Goal: Information Seeking & Learning: Learn about a topic

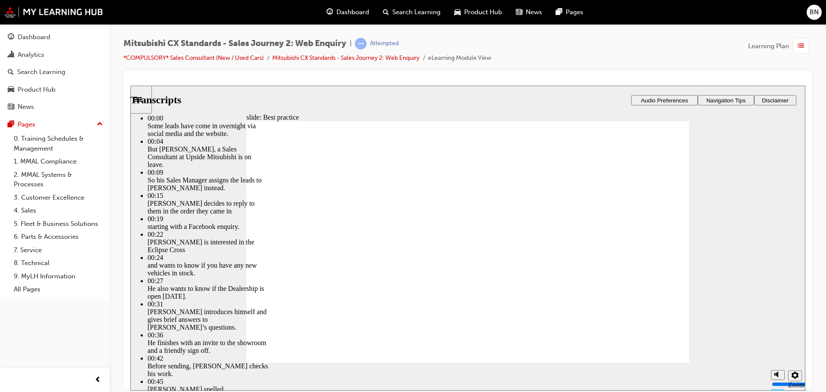
type input "78"
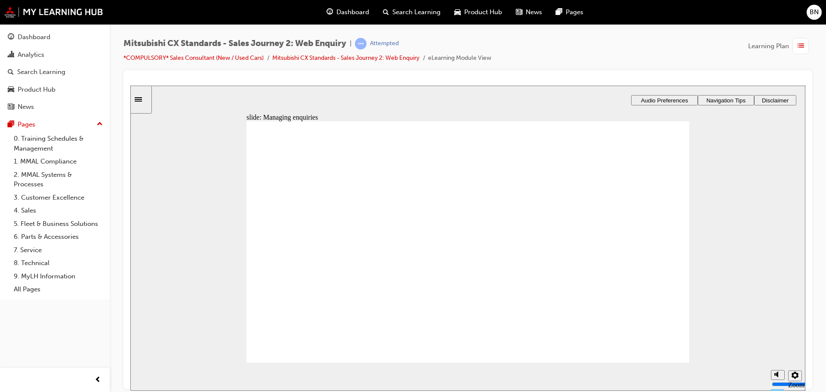
drag, startPoint x: 367, startPoint y: 258, endPoint x: 497, endPoint y: 262, distance: 129.6
drag, startPoint x: 341, startPoint y: 262, endPoint x: 413, endPoint y: 265, distance: 72.4
drag, startPoint x: 346, startPoint y: 263, endPoint x: 454, endPoint y: 294, distance: 113.0
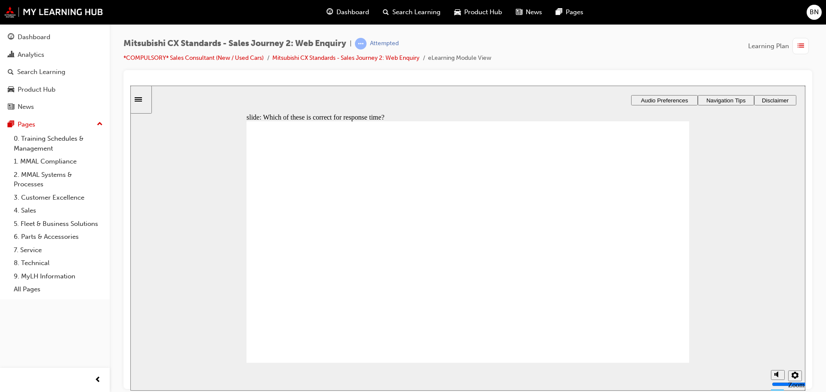
radio input "false"
radio input "true"
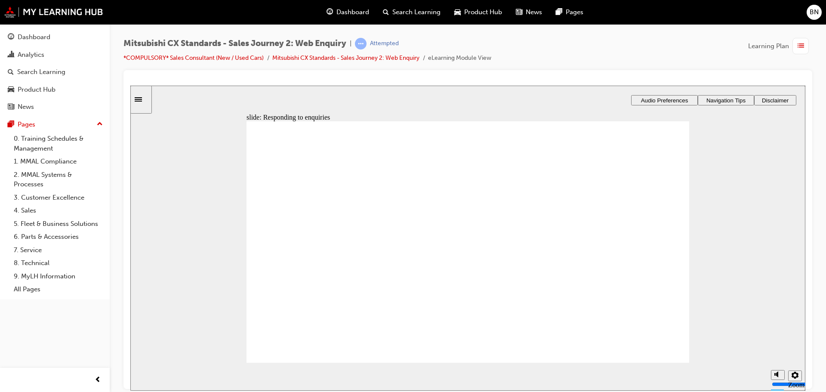
drag, startPoint x: 323, startPoint y: 279, endPoint x: 293, endPoint y: 266, distance: 32.9
drag, startPoint x: 302, startPoint y: 275, endPoint x: 443, endPoint y: 281, distance: 141.3
drag, startPoint x: 473, startPoint y: 178, endPoint x: 652, endPoint y: 221, distance: 184.0
drag, startPoint x: 583, startPoint y: 196, endPoint x: 470, endPoint y: 201, distance: 113.3
drag, startPoint x: 362, startPoint y: 278, endPoint x: 509, endPoint y: 267, distance: 147.6
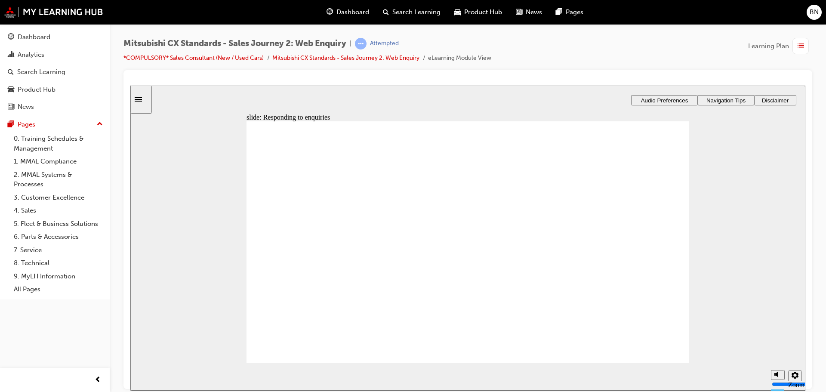
drag, startPoint x: 380, startPoint y: 279, endPoint x: 471, endPoint y: 275, distance: 91.7
drag, startPoint x: 334, startPoint y: 279, endPoint x: 494, endPoint y: 314, distance: 163.4
drag, startPoint x: 347, startPoint y: 272, endPoint x: 482, endPoint y: 323, distance: 144.1
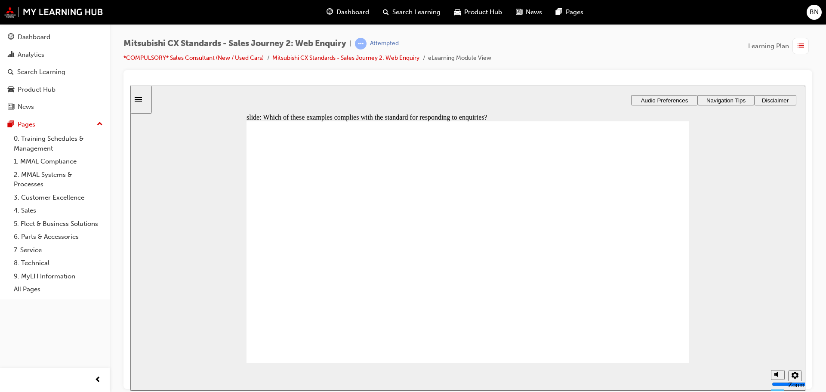
radio input "true"
checkbox input "true"
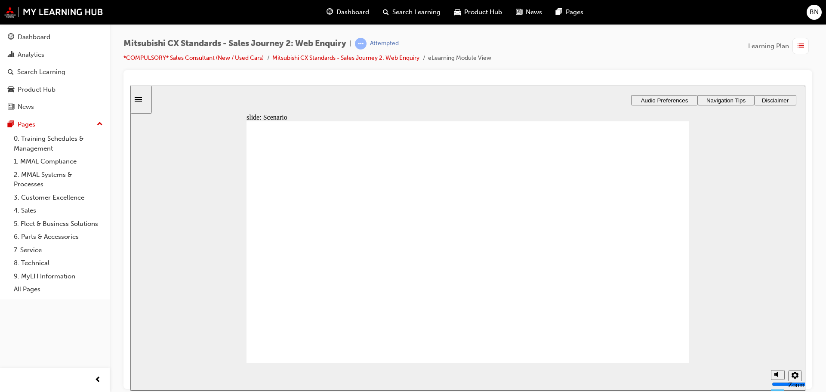
checkbox input "true"
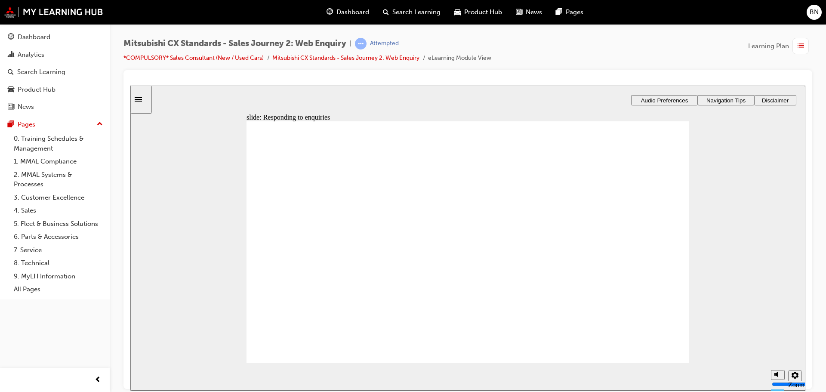
drag, startPoint x: 357, startPoint y: 266, endPoint x: 438, endPoint y: 269, distance: 81.4
drag, startPoint x: 318, startPoint y: 273, endPoint x: 597, endPoint y: 262, distance: 278.7
drag, startPoint x: 364, startPoint y: 257, endPoint x: 459, endPoint y: 266, distance: 95.1
drag, startPoint x: 339, startPoint y: 258, endPoint x: 438, endPoint y: 265, distance: 99.2
drag, startPoint x: 380, startPoint y: 273, endPoint x: 436, endPoint y: 274, distance: 56.4
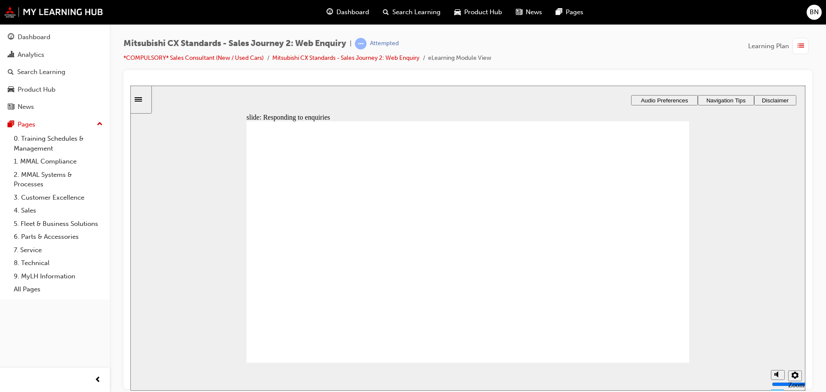
drag, startPoint x: 313, startPoint y: 274, endPoint x: 442, endPoint y: 289, distance: 129.6
drag, startPoint x: 349, startPoint y: 269, endPoint x: 432, endPoint y: 294, distance: 86.7
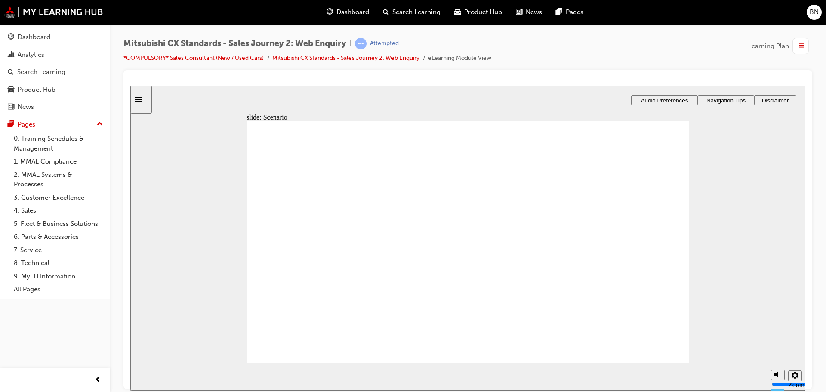
checkbox input "true"
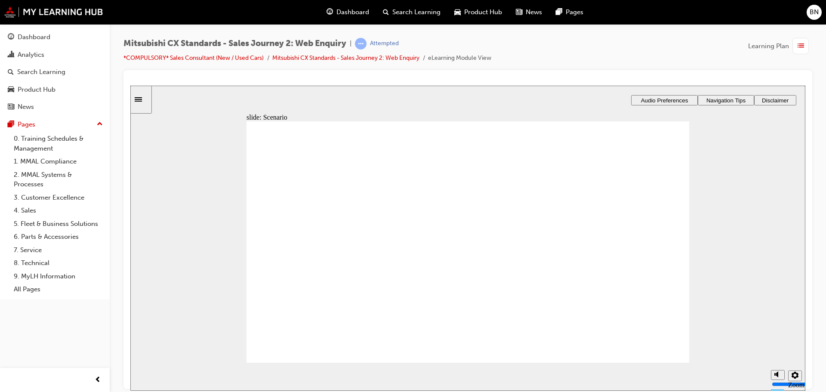
click at [224, 60] on link "*COMPULSORY* Sales Consultant (New / Used Cars)" at bounding box center [194, 57] width 140 height 7
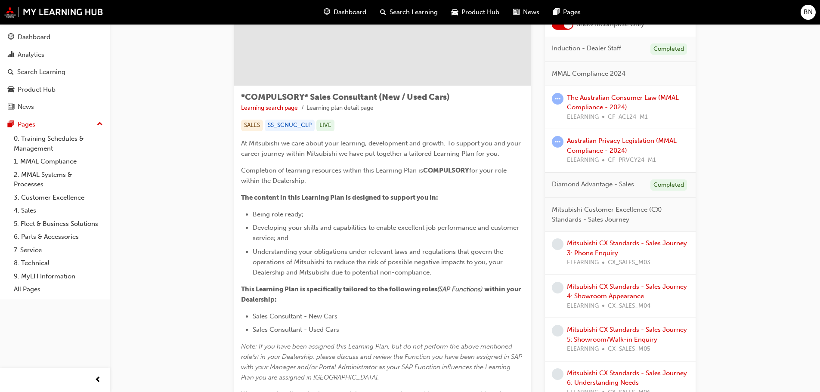
scroll to position [86, 0]
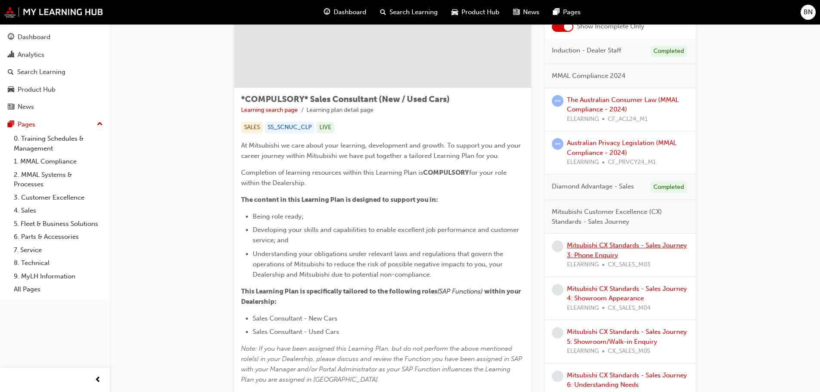
click at [620, 247] on link "Mitsubishi CX Standards - Sales Journey 3: Phone Enquiry" at bounding box center [627, 250] width 120 height 18
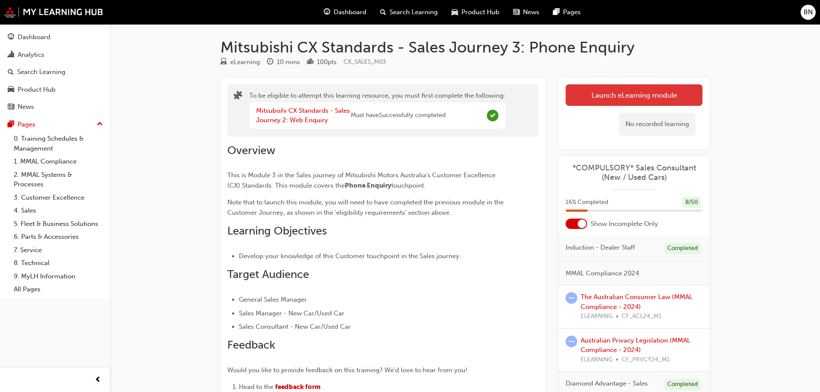
click at [608, 102] on button "Launch eLearning module" at bounding box center [634, 95] width 137 height 22
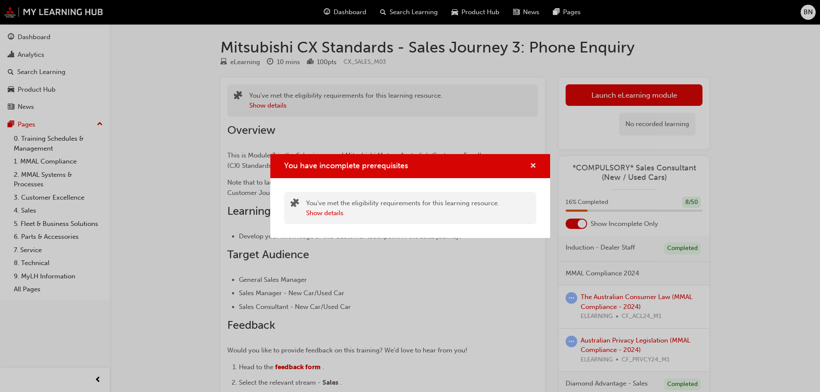
click at [532, 167] on span "cross-icon" at bounding box center [533, 167] width 6 height 8
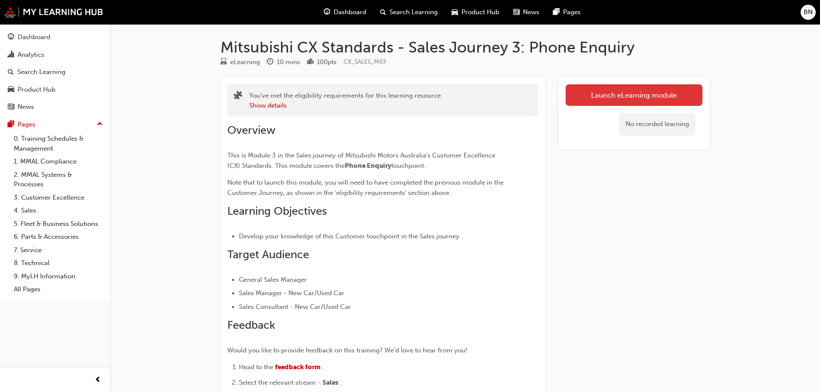
click at [597, 95] on link "Launch eLearning module" at bounding box center [634, 95] width 137 height 22
